Goal: Information Seeking & Learning: Learn about a topic

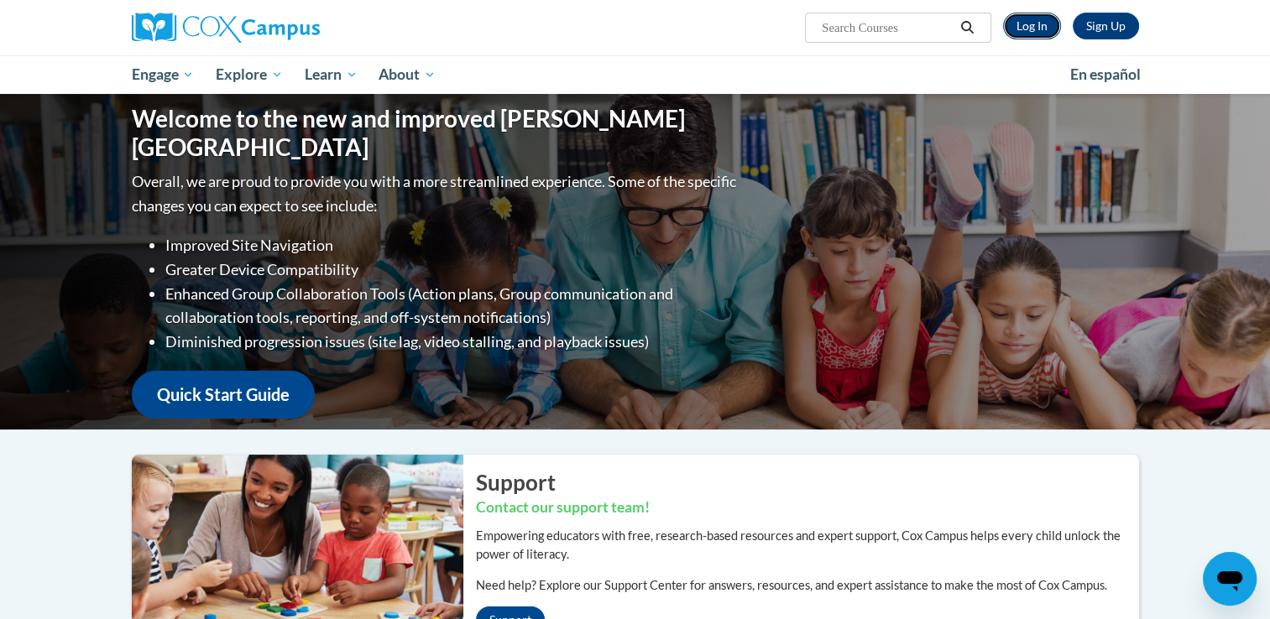
click at [1041, 25] on link "Log In" at bounding box center [1032, 26] width 58 height 27
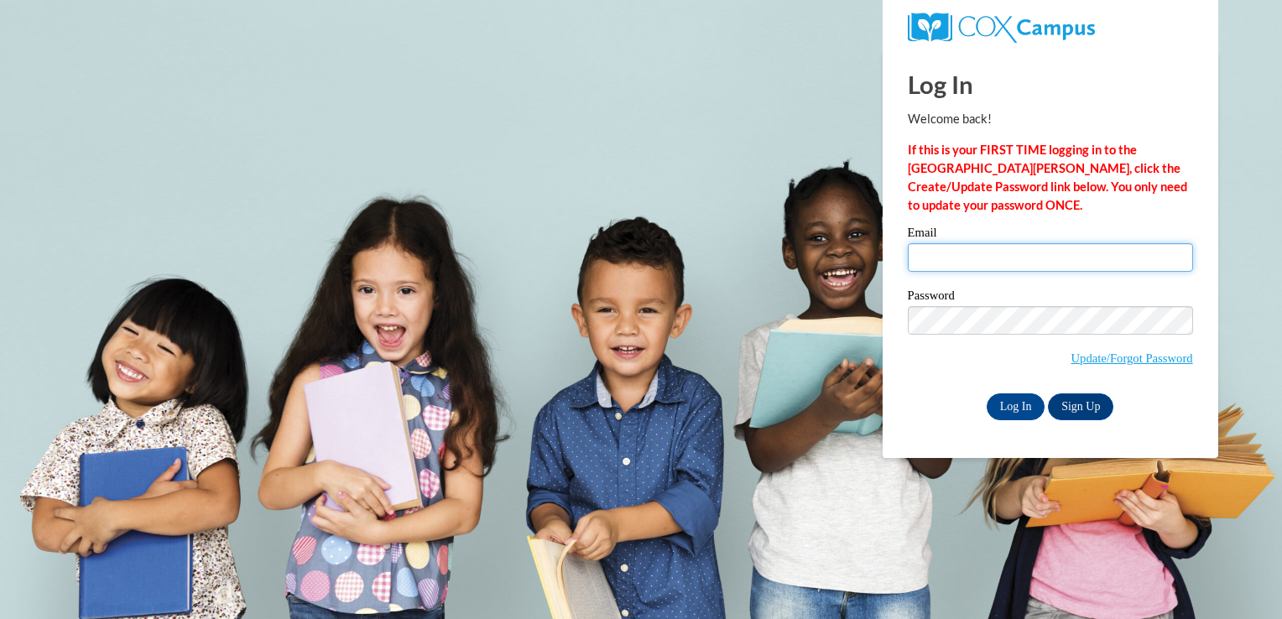
click at [1018, 255] on input "Email" at bounding box center [1050, 257] width 285 height 29
type input "swatts@eickacademy.com"
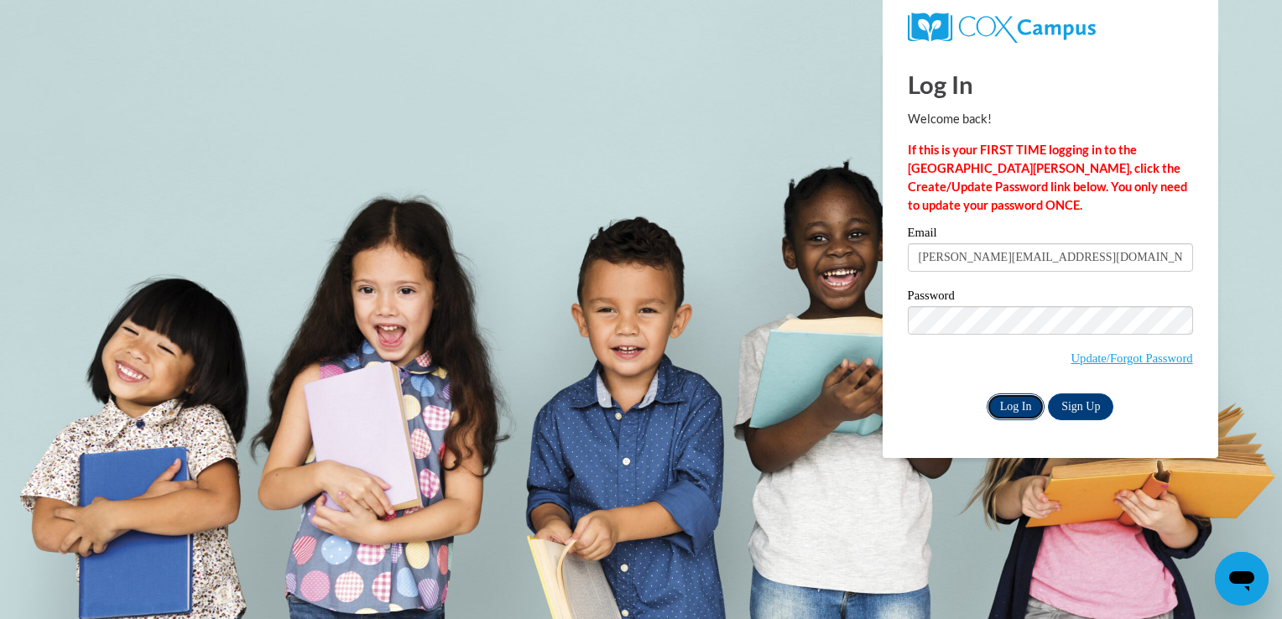
click at [1002, 410] on input "Log In" at bounding box center [1016, 407] width 59 height 27
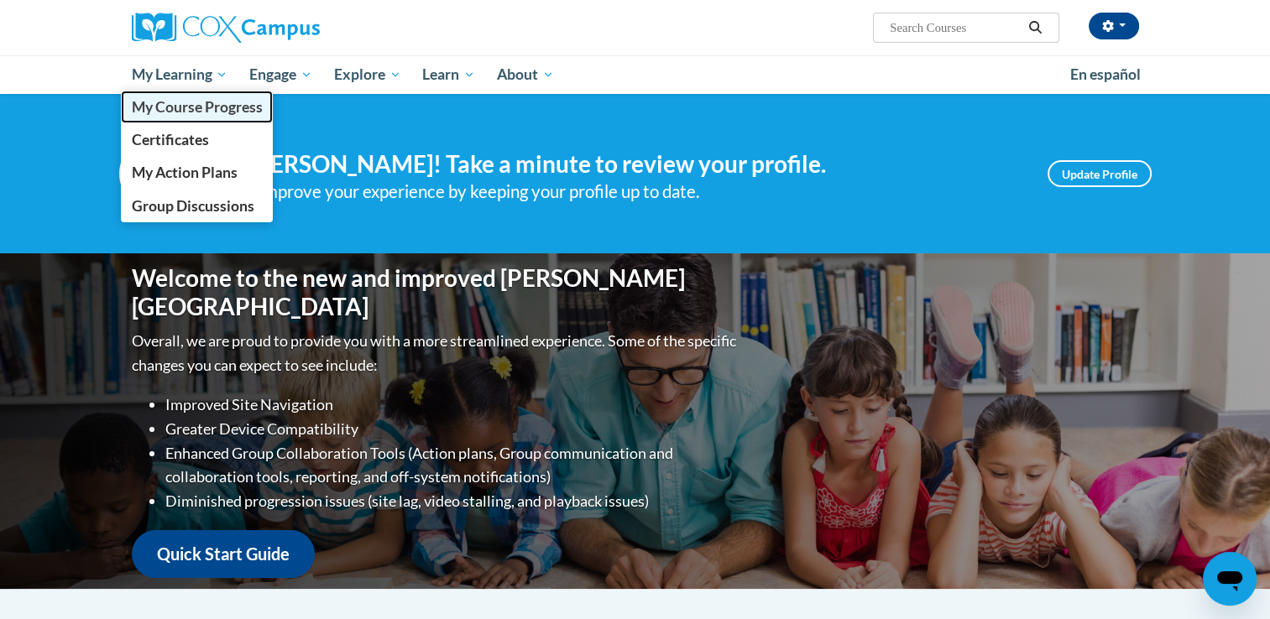
click at [195, 104] on span "My Course Progress" at bounding box center [196, 107] width 131 height 18
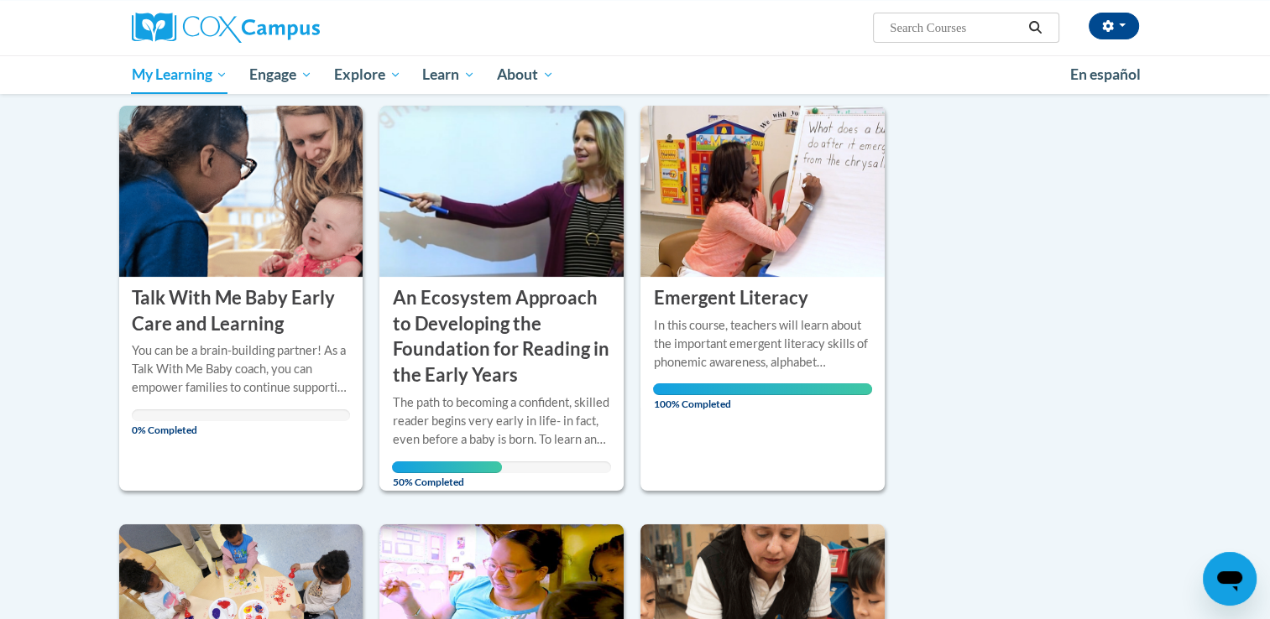
scroll to position [252, 0]
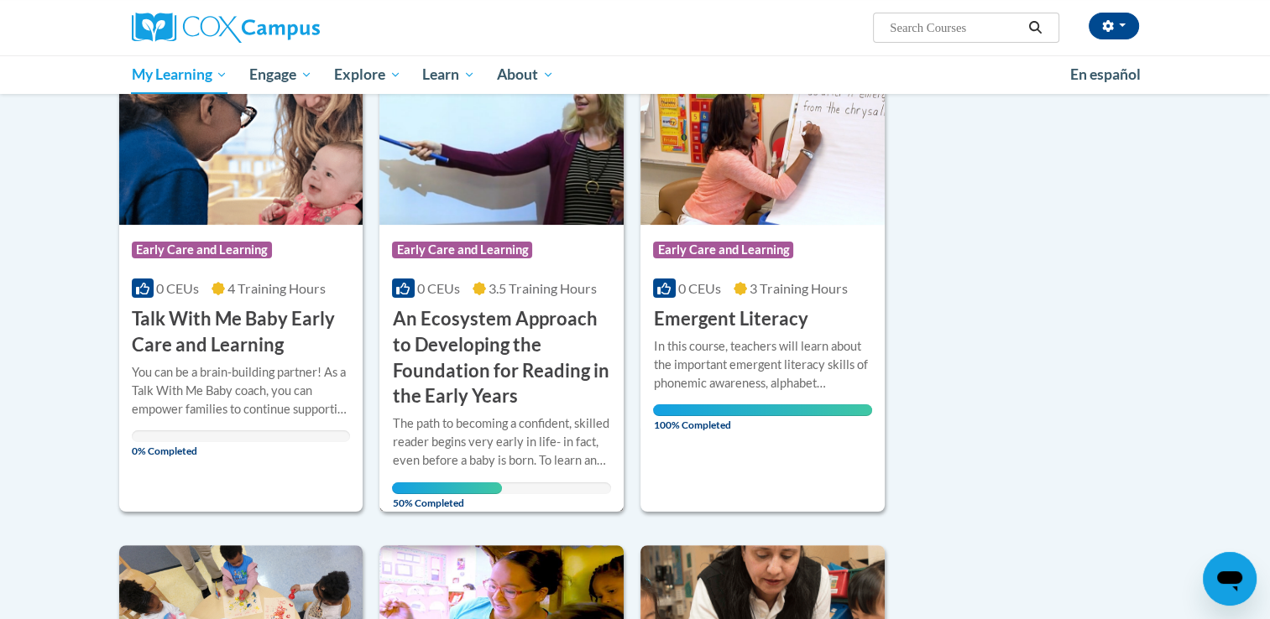
click at [459, 337] on h3 "An Ecosystem Approach to Developing the Foundation for Reading in the Early Yea…" at bounding box center [501, 357] width 219 height 103
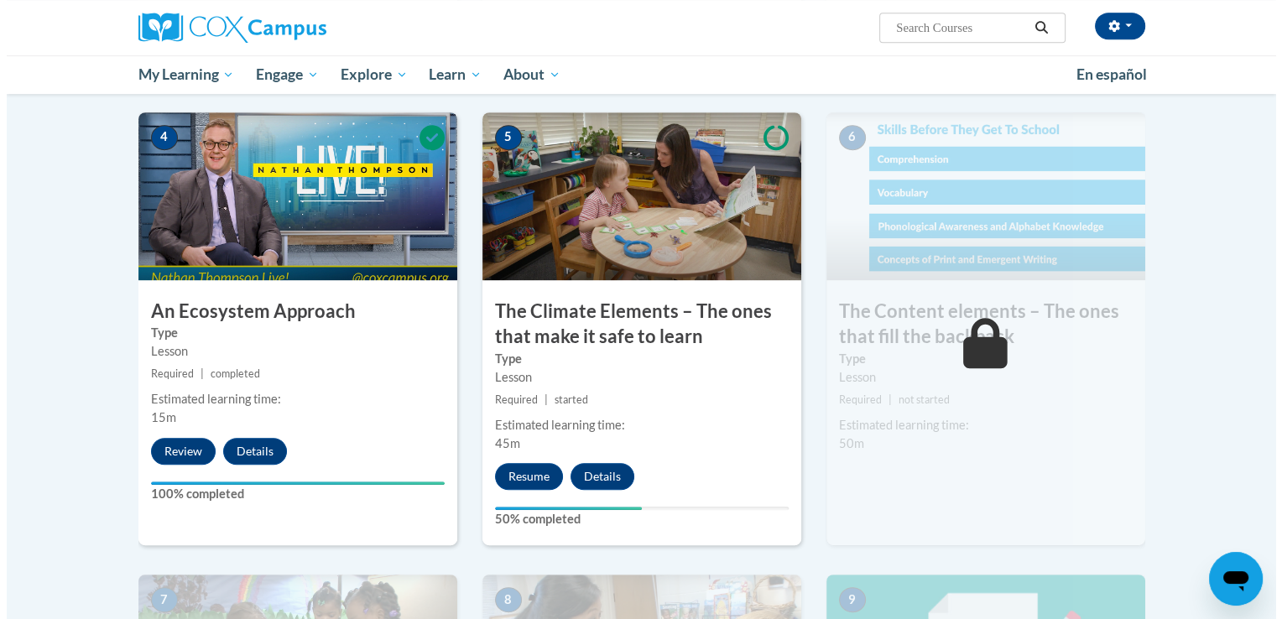
scroll to position [923, 0]
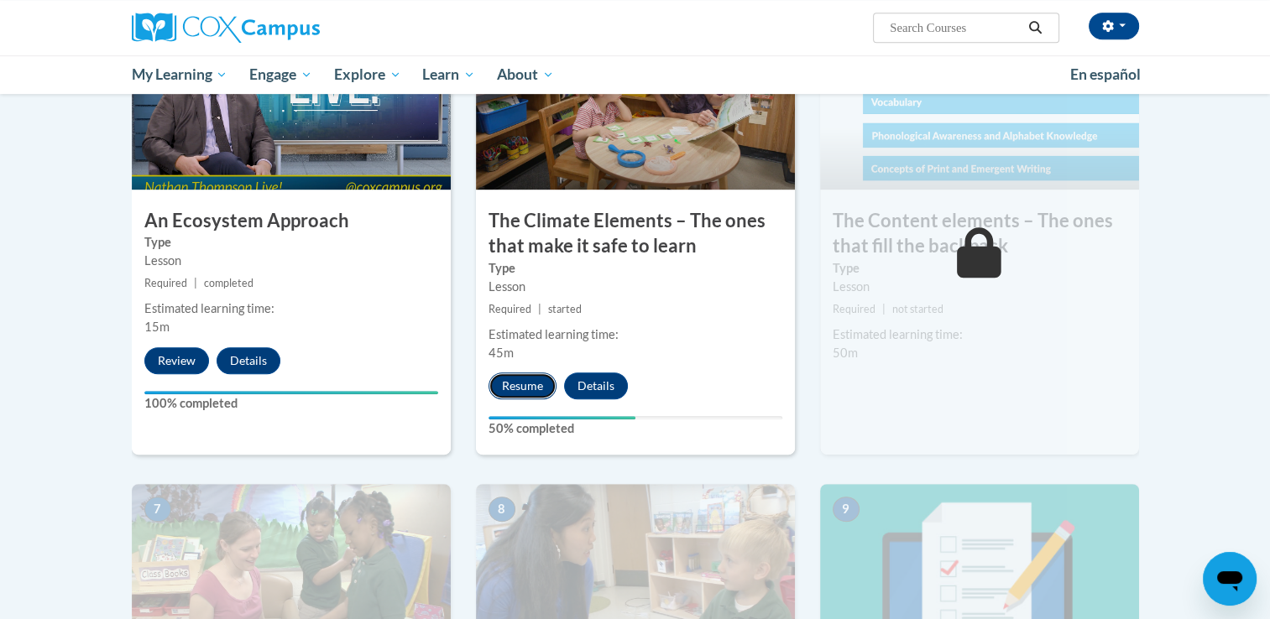
click at [509, 386] on button "Resume" at bounding box center [522, 386] width 68 height 27
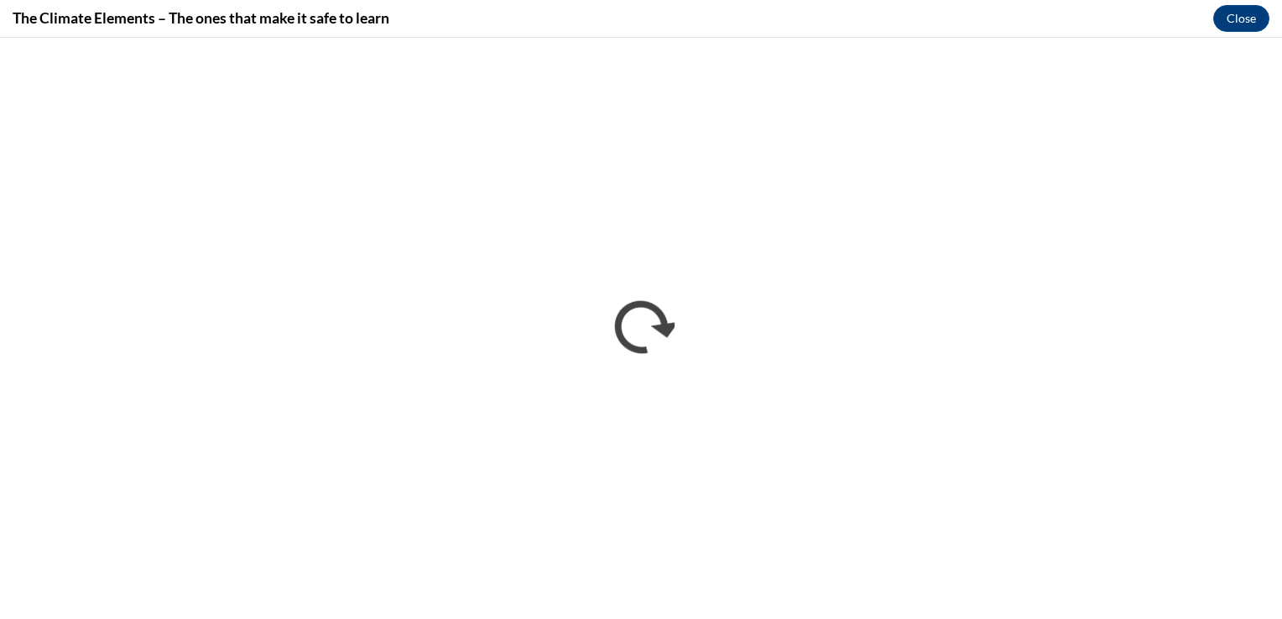
scroll to position [0, 0]
